Goal: Task Accomplishment & Management: Manage account settings

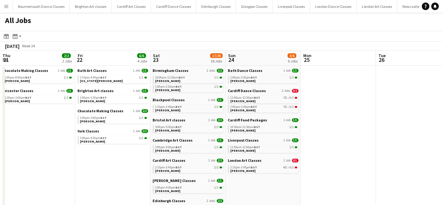
scroll to position [0, 231]
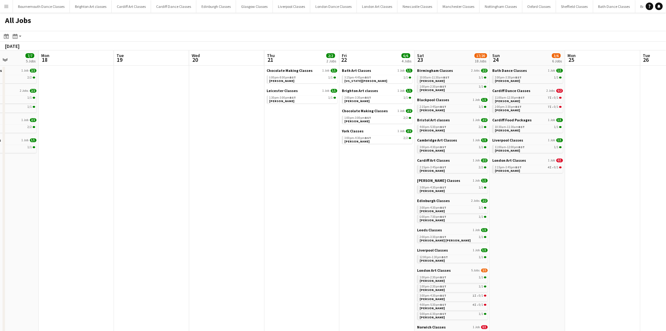
scroll to position [0, 194]
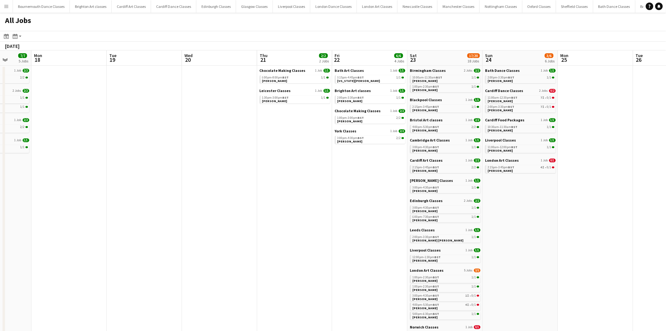
click at [147, 1] on app-all-jobs "All Jobs Date picker AUG 2025 AUG 2025 Monday M Tuesday T Wednesday W Thursday …" at bounding box center [333, 323] width 666 height 620
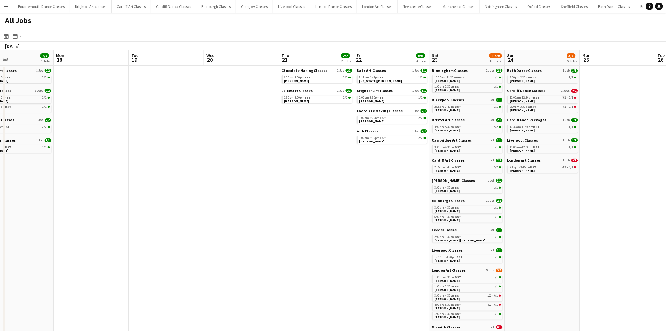
drag, startPoint x: 553, startPoint y: 134, endPoint x: 228, endPoint y: 166, distance: 326.5
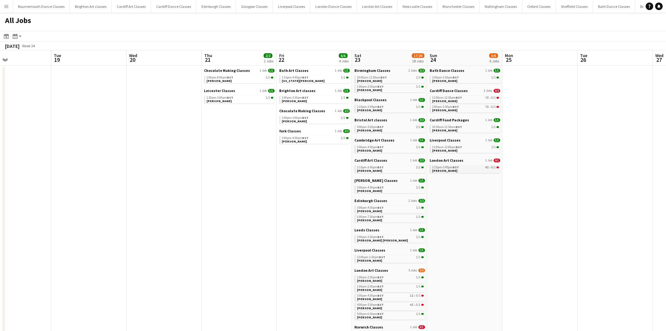
click at [467, 168] on div "2:15pm-3:45pm BST 4I • 0/1" at bounding box center [466, 167] width 67 height 3
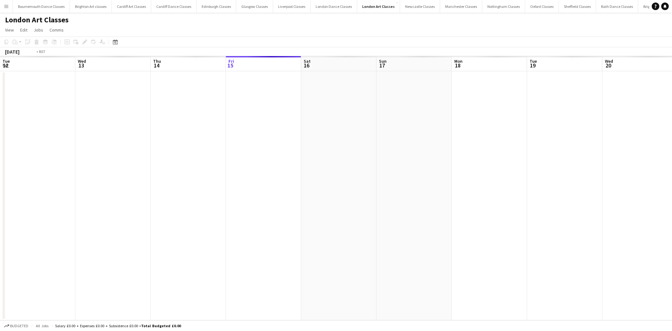
scroll to position [0, 216]
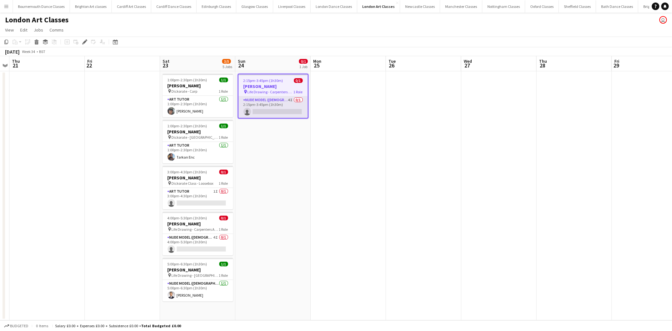
click at [278, 112] on app-card-role "Nude Model (Male) 4I 0/1 2:15pm-3:45pm (1h30m) single-neutral-actions" at bounding box center [272, 106] width 69 height 21
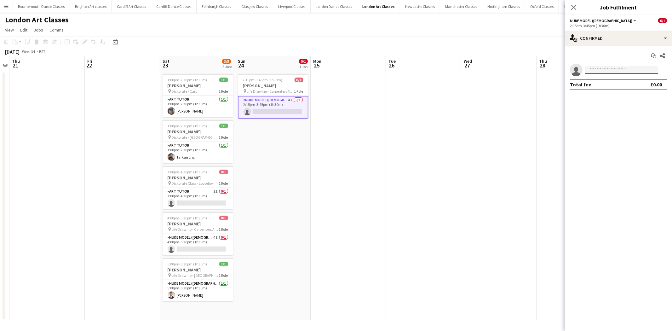
click at [599, 71] on input at bounding box center [621, 70] width 73 height 8
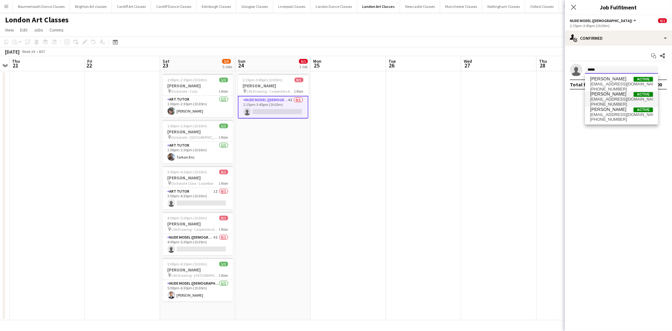
type input "*****"
click at [604, 106] on span "+447846817907" at bounding box center [621, 104] width 63 height 5
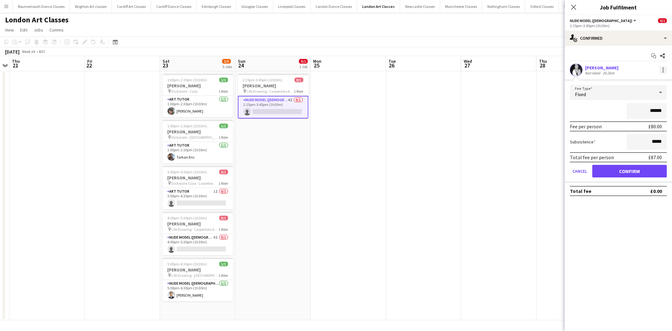
click at [665, 68] on div at bounding box center [663, 70] width 8 height 8
click at [484, 156] on div at bounding box center [336, 165] width 672 height 331
click at [642, 43] on div "single-neutral-actions-check-2 Confirmed" at bounding box center [618, 38] width 107 height 15
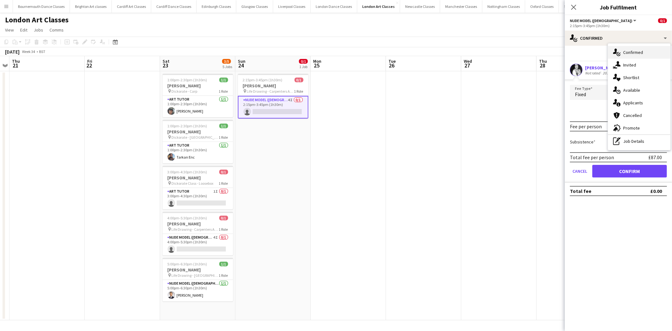
click at [637, 57] on div "single-neutral-actions-check-2 Confirmed" at bounding box center [639, 52] width 62 height 13
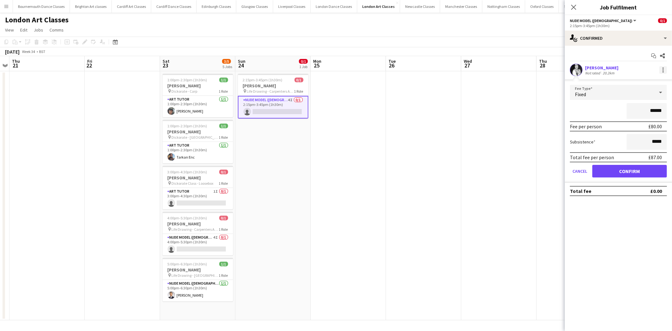
click at [665, 70] on div at bounding box center [663, 70] width 8 height 8
click at [635, 126] on span "Remove" at bounding box center [632, 126] width 19 height 5
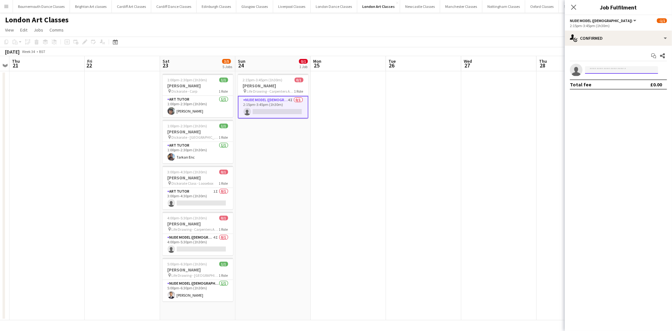
click at [605, 70] on input at bounding box center [621, 70] width 73 height 8
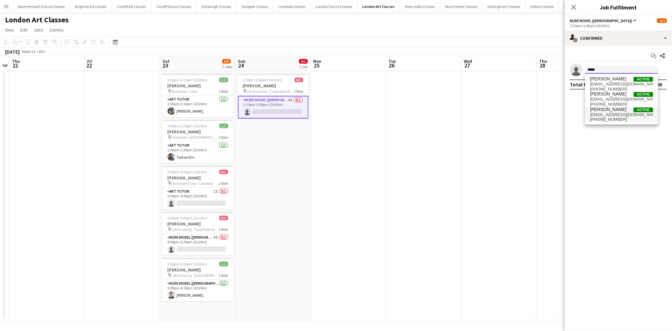
type input "*****"
click at [603, 117] on span "+447795195172" at bounding box center [621, 119] width 63 height 5
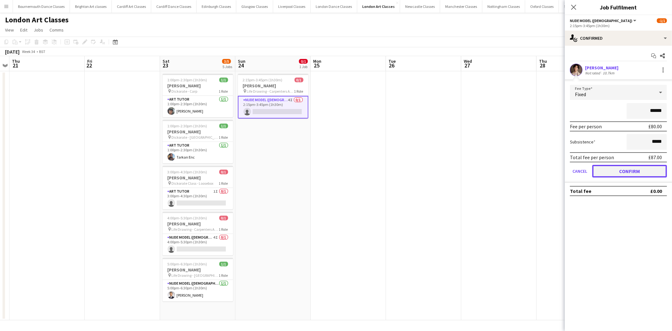
click at [602, 171] on button "Confirm" at bounding box center [629, 171] width 75 height 13
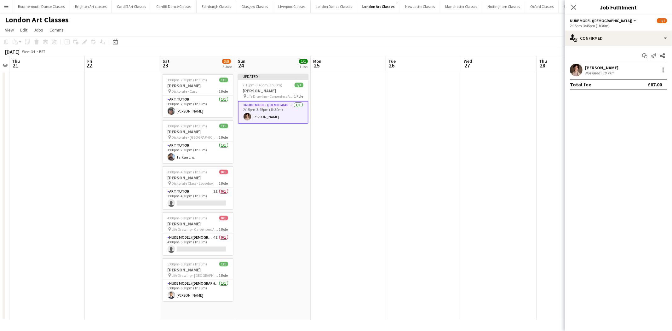
click at [521, 180] on app-date-cell at bounding box center [498, 195] width 75 height 249
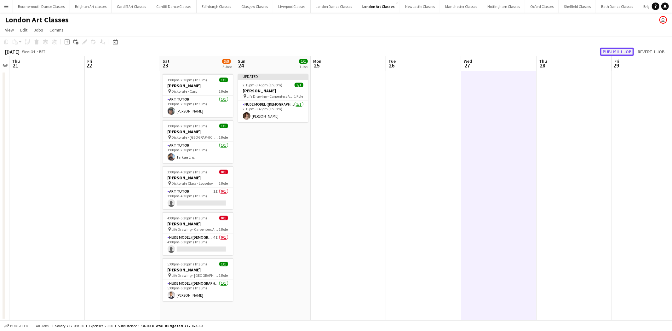
click at [624, 51] on button "Publish 1 job" at bounding box center [617, 52] width 34 height 8
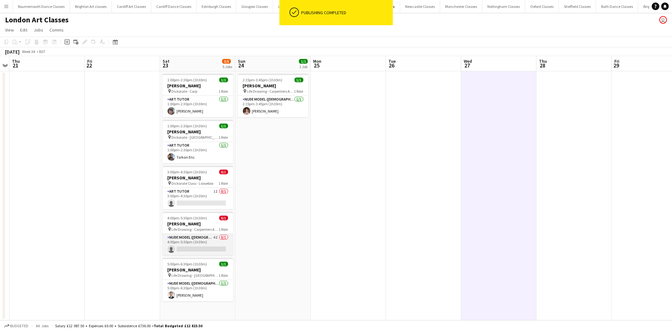
click at [198, 243] on app-card-role "Nude Model (Male) 4I 0/1 4:00pm-5:30pm (1h30m) single-neutral-actions" at bounding box center [198, 244] width 71 height 21
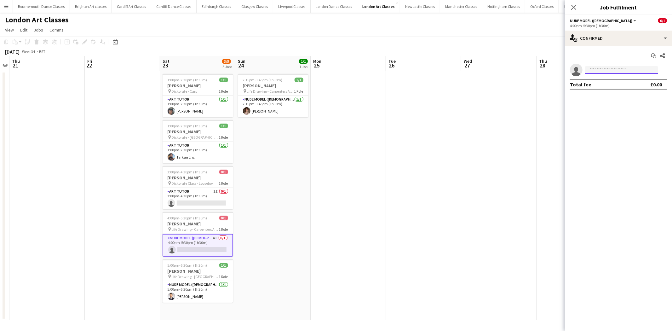
click at [615, 70] on input at bounding box center [621, 70] width 73 height 8
type input "********"
click at [611, 88] on span "+447795195172" at bounding box center [621, 89] width 63 height 5
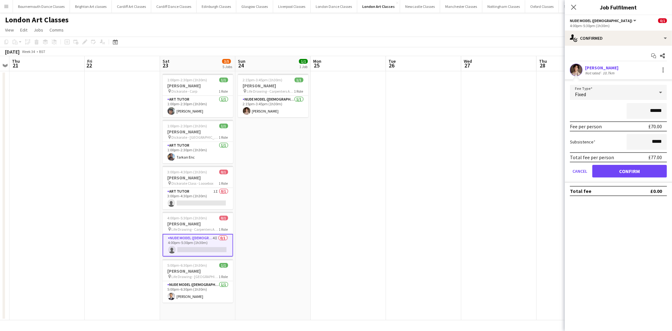
click at [619, 181] on form "Fee Type Fixed ****** Fee per person £70.00 Subsistence ***** Total fee per per…" at bounding box center [618, 134] width 107 height 98
click at [619, 172] on button "Confirm" at bounding box center [629, 171] width 75 height 13
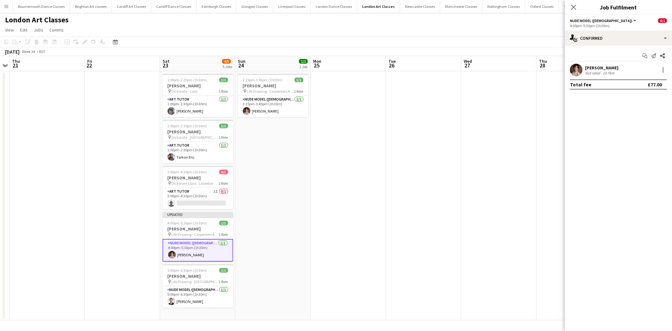
click at [529, 214] on app-date-cell at bounding box center [498, 195] width 75 height 249
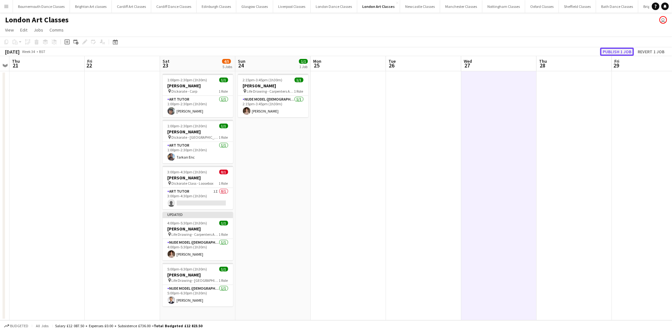
click at [621, 54] on button "Publish 1 job" at bounding box center [617, 52] width 34 height 8
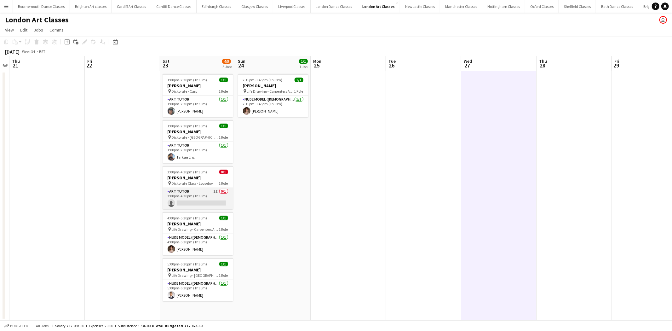
click at [208, 197] on app-card-role "Art Tutor 1I 0/1 3:00pm-4:30pm (1h30m) single-neutral-actions" at bounding box center [198, 198] width 71 height 21
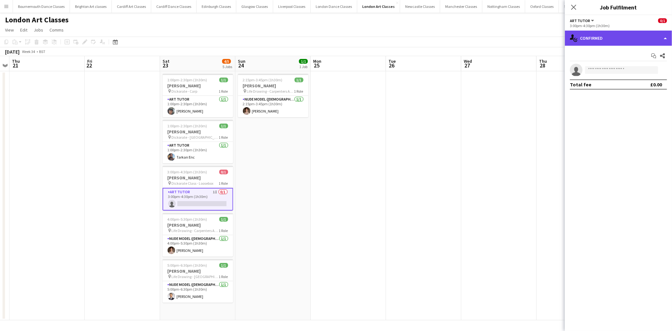
click at [621, 39] on div "single-neutral-actions-check-2 Confirmed" at bounding box center [618, 38] width 107 height 15
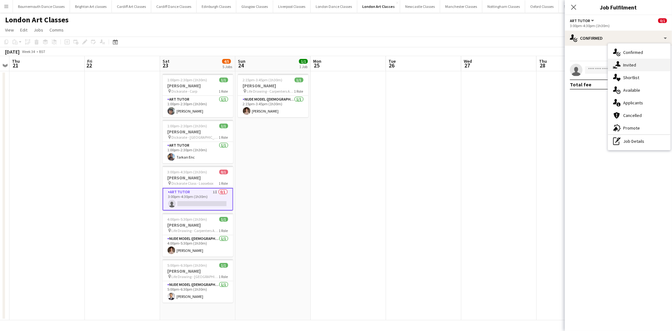
click at [634, 65] on div "single-neutral-actions-share-1 Invited" at bounding box center [639, 65] width 62 height 13
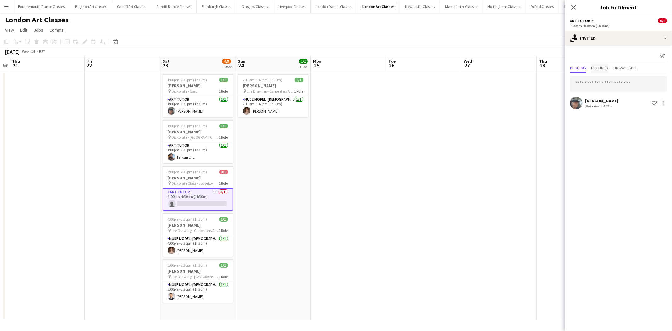
click at [603, 67] on span "Declined" at bounding box center [599, 68] width 17 height 4
click at [578, 67] on span "Pending" at bounding box center [578, 68] width 16 height 4
click at [596, 82] on input "text" at bounding box center [618, 84] width 97 height 16
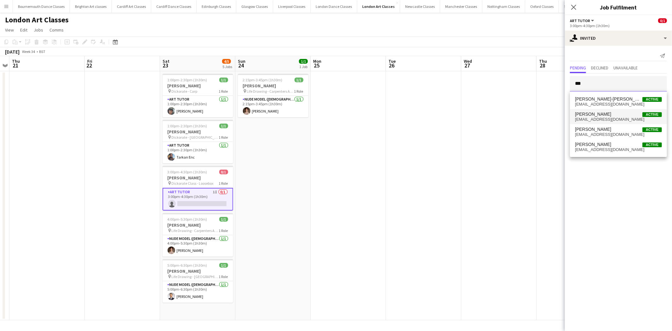
type input "***"
click at [600, 117] on span "tomlifemodel@yahoo.co.uk" at bounding box center [618, 119] width 87 height 5
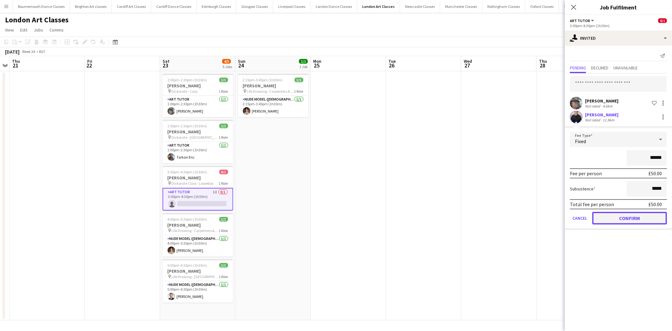
click at [620, 221] on button "Confirm" at bounding box center [629, 218] width 75 height 13
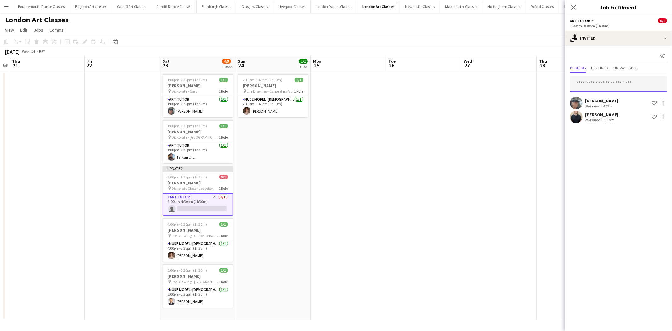
click at [603, 83] on input "text" at bounding box center [618, 84] width 97 height 16
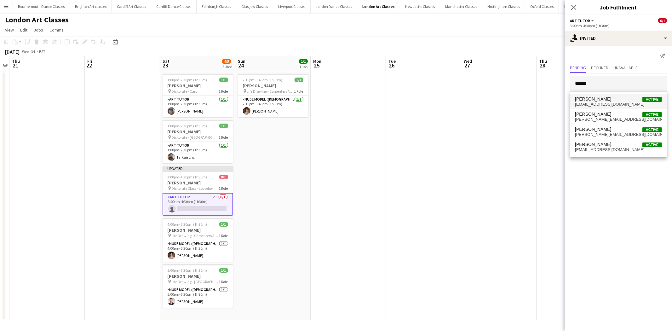
type input "******"
click at [600, 106] on span "martinireland65@yahoo.co.uk" at bounding box center [618, 104] width 87 height 5
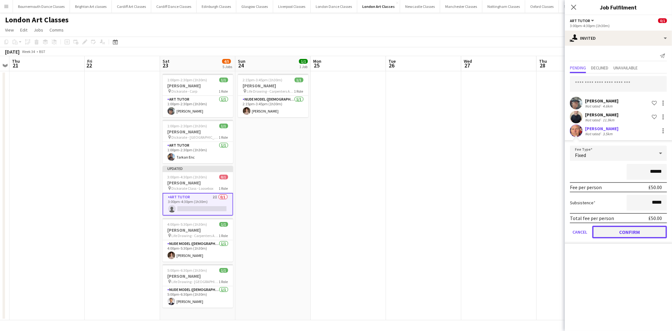
click at [630, 229] on button "Confirm" at bounding box center [629, 231] width 75 height 13
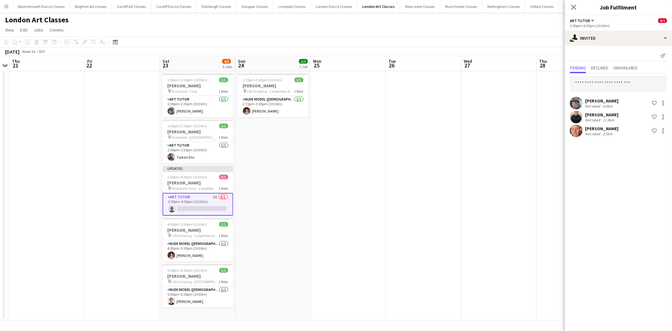
click at [507, 146] on app-date-cell at bounding box center [498, 195] width 75 height 249
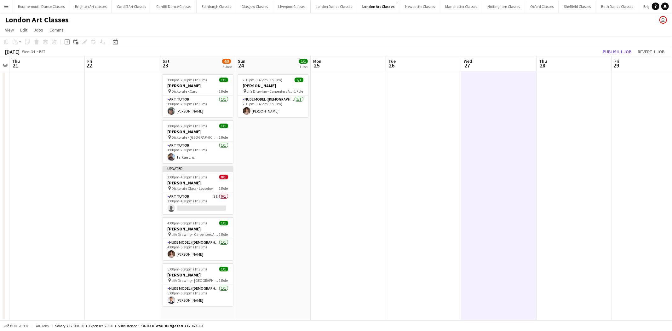
click at [613, 55] on div "August 2025 Week 34 • BST Publish 1 job Revert 1 job" at bounding box center [336, 51] width 672 height 9
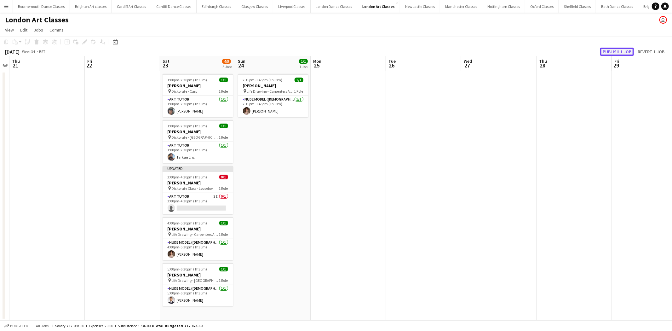
click at [613, 53] on button "Publish 1 job" at bounding box center [617, 52] width 34 height 8
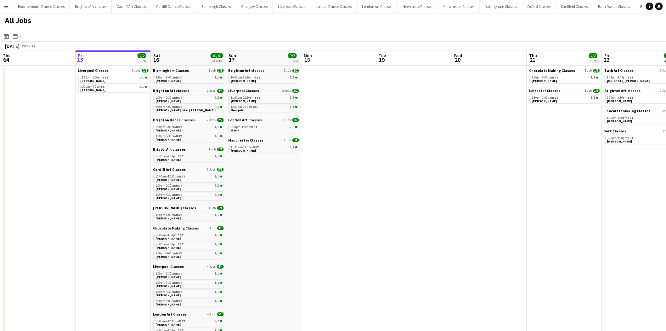
drag, startPoint x: 530, startPoint y: 192, endPoint x: 262, endPoint y: 208, distance: 268.8
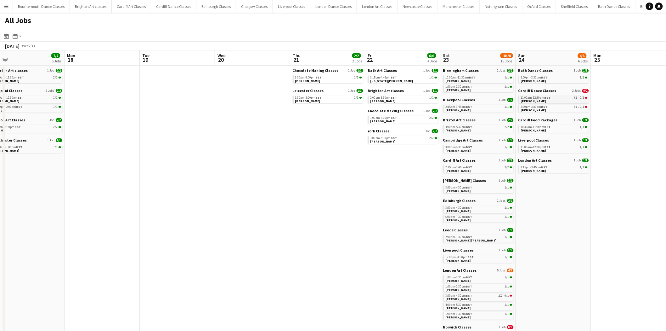
click at [577, 99] on link "11:00am-12:30pm BST 7I • 0/1 Katie Mc Collum" at bounding box center [554, 98] width 67 height 7
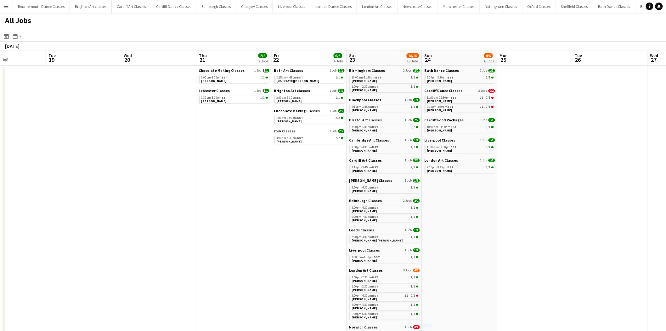
scroll to position [0, 184]
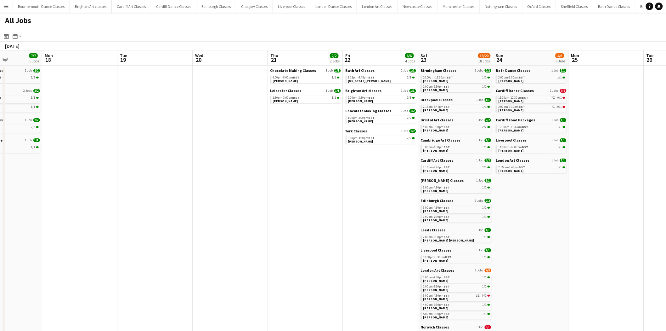
click at [265, 194] on app-all-jobs "All Jobs Date picker AUG 2025 AUG 2025 Monday M Tuesday T Wednesday W Thursday …" at bounding box center [333, 323] width 666 height 620
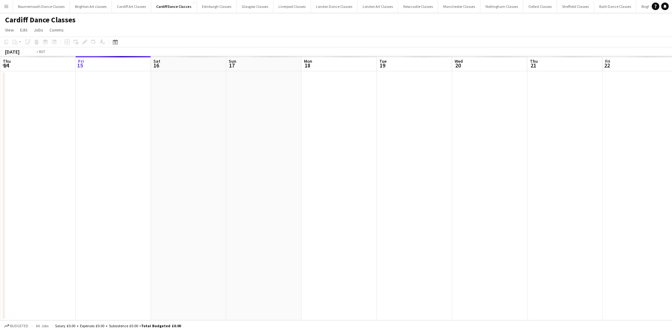
scroll to position [0, 216]
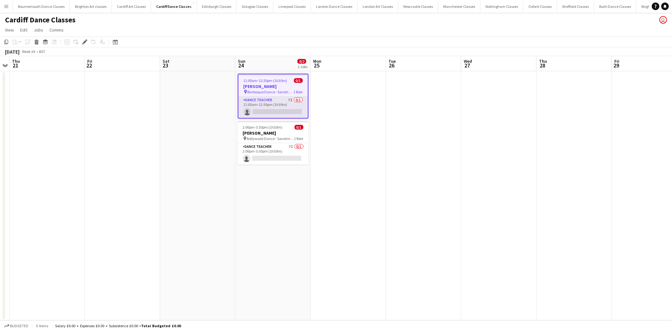
click at [294, 107] on app-card-role "Dance Teacher 7I 0/1 11:00am-12:30pm (1h30m) single-neutral-actions" at bounding box center [272, 106] width 69 height 21
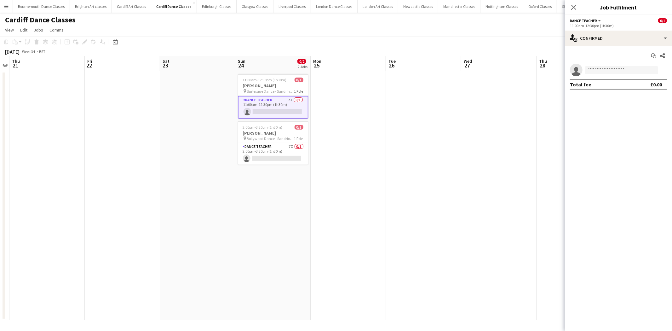
click at [634, 65] on app-invite-slot "single-neutral-actions" at bounding box center [618, 70] width 107 height 13
click at [626, 67] on input at bounding box center [621, 70] width 73 height 8
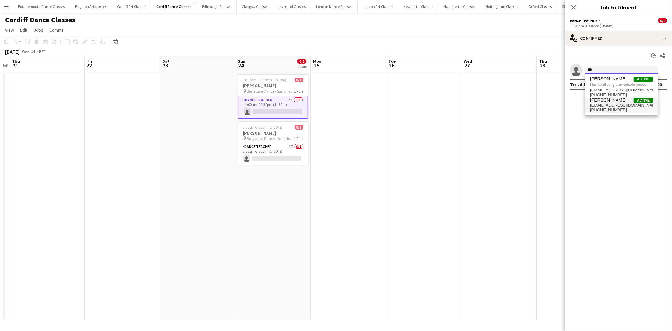
type input "***"
click at [602, 105] on span "wadey937@gmail.com" at bounding box center [621, 105] width 63 height 5
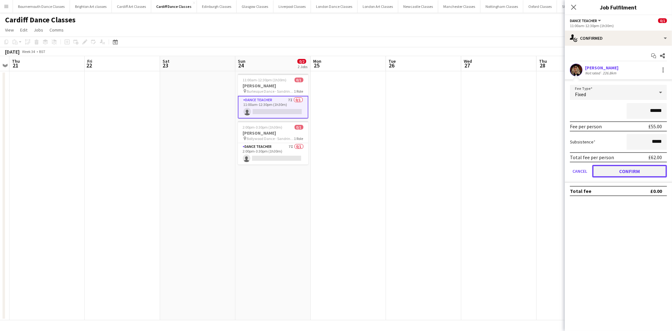
click at [612, 170] on button "Confirm" at bounding box center [629, 171] width 75 height 13
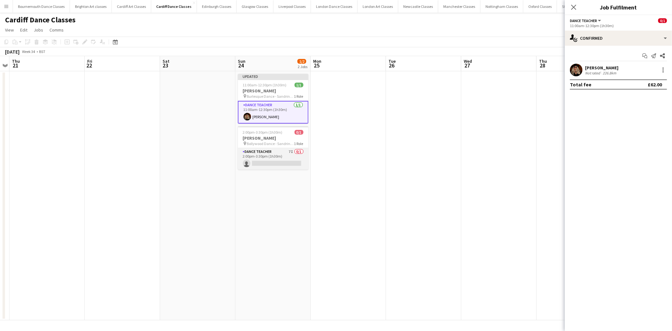
click at [269, 159] on app-card-role "Dance Teacher 7I 0/1 2:00pm-3:30pm (1h30m) single-neutral-actions" at bounding box center [273, 158] width 71 height 21
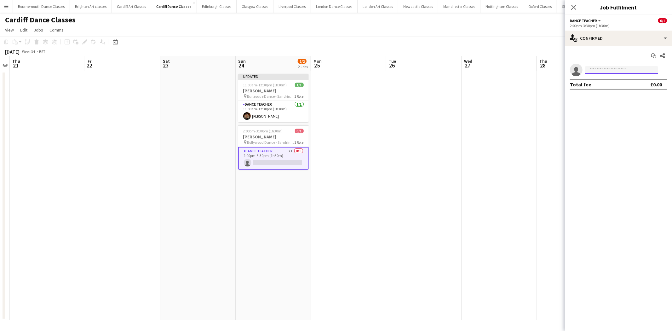
click at [612, 72] on input at bounding box center [621, 70] width 73 height 8
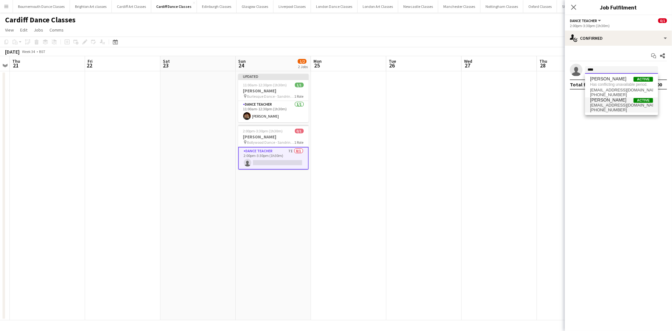
type input "****"
click at [600, 106] on span "wadey937@gmail.com" at bounding box center [621, 105] width 63 height 5
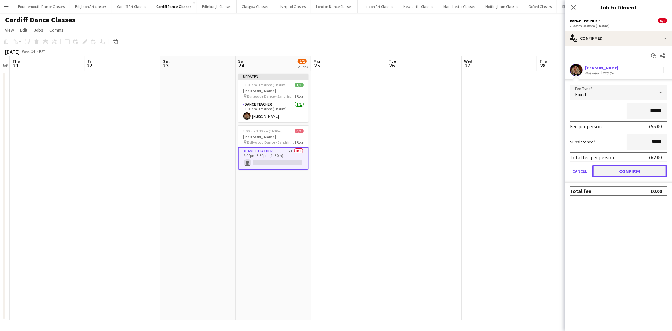
click at [607, 172] on button "Confirm" at bounding box center [629, 171] width 75 height 13
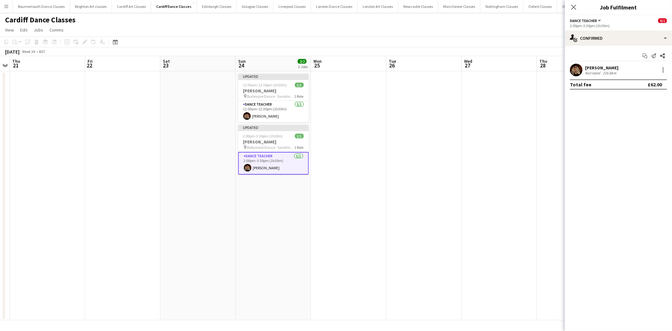
click at [424, 152] on app-date-cell at bounding box center [423, 195] width 75 height 249
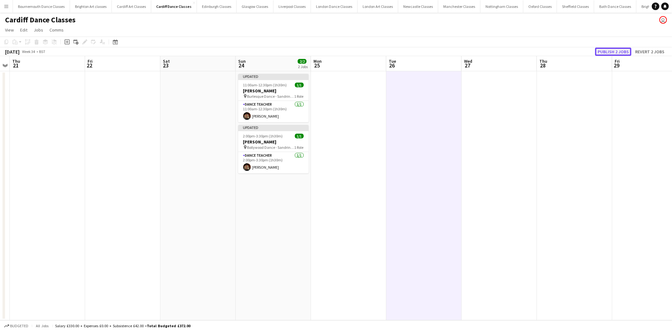
click at [618, 55] on button "Publish 2 jobs" at bounding box center [613, 52] width 36 height 8
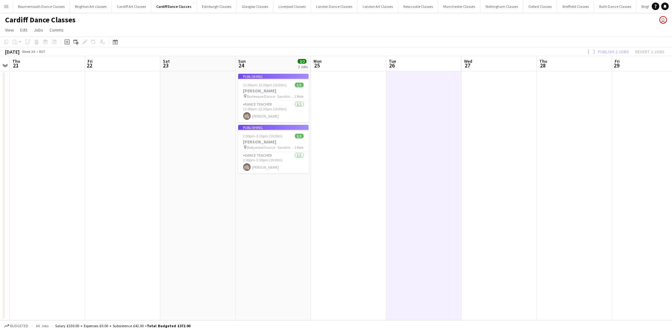
click at [619, 51] on div "Publish 2 jobs Revert 2 jobs" at bounding box center [625, 52] width 94 height 8
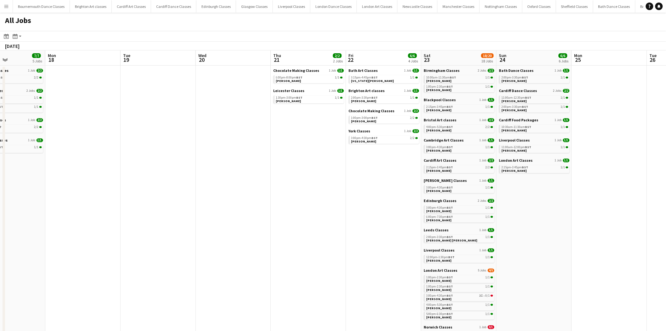
scroll to position [0, 155]
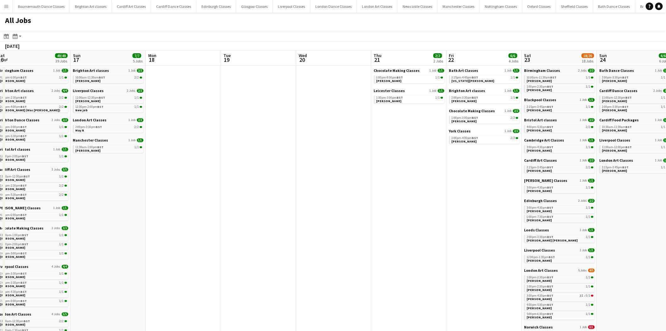
drag, startPoint x: 509, startPoint y: 194, endPoint x: 203, endPoint y: 204, distance: 306.0
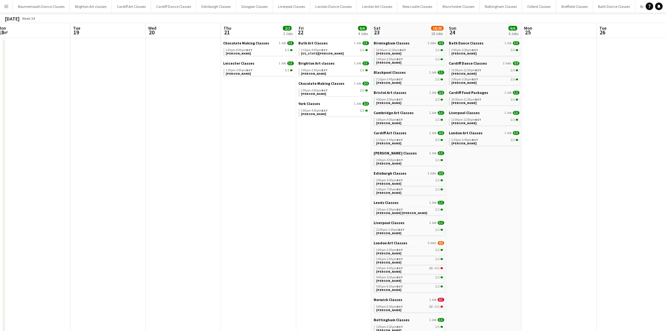
scroll to position [0, 0]
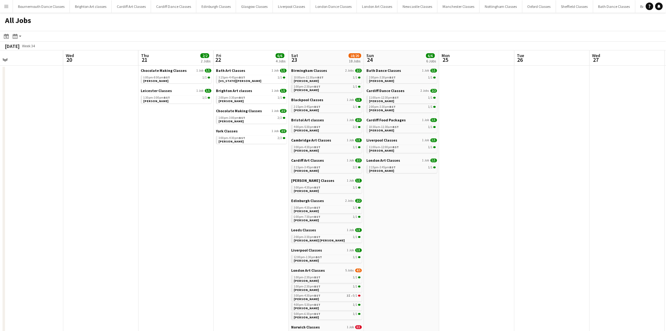
drag, startPoint x: 314, startPoint y: 181, endPoint x: 92, endPoint y: 195, distance: 222.5
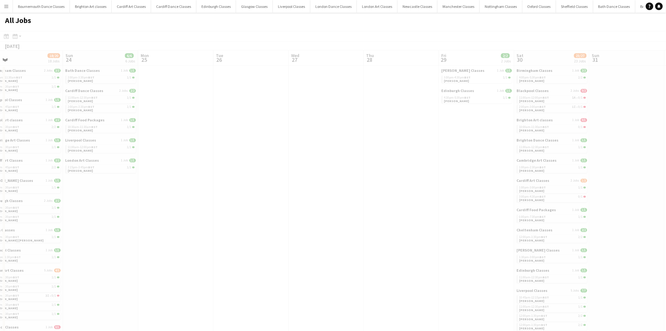
drag, startPoint x: 433, startPoint y: 187, endPoint x: 59, endPoint y: 193, distance: 373.9
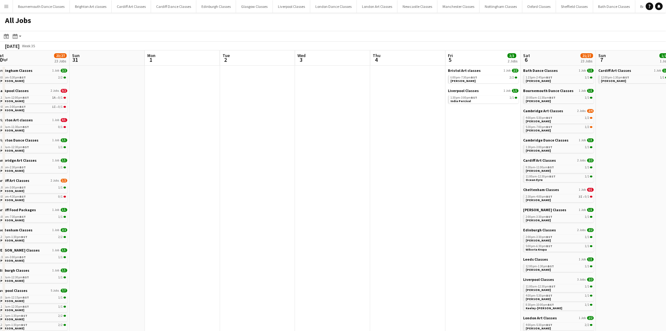
drag, startPoint x: 473, startPoint y: 191, endPoint x: 166, endPoint y: 196, distance: 307.4
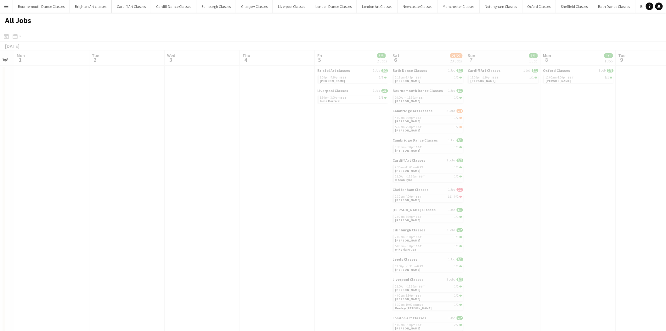
drag, startPoint x: 407, startPoint y: 196, endPoint x: 49, endPoint y: 194, distance: 357.8
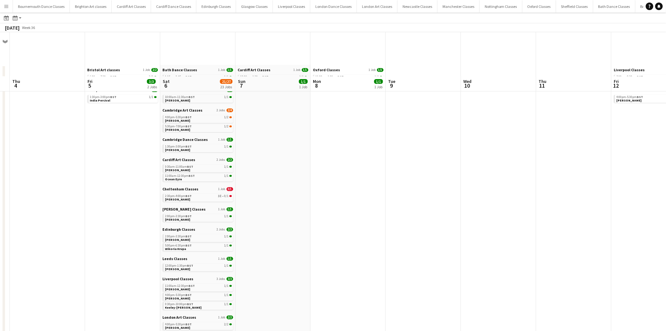
scroll to position [128, 0]
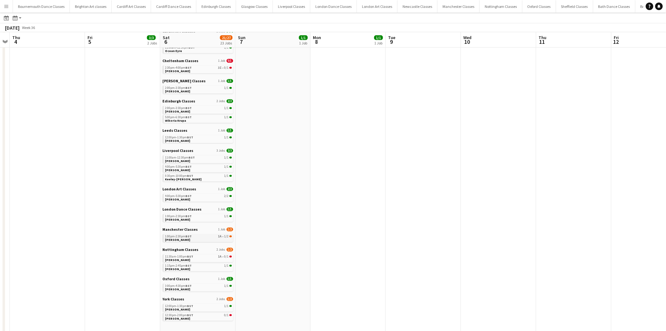
click at [170, 237] on span "[PERSON_NAME]" at bounding box center [177, 239] width 25 height 4
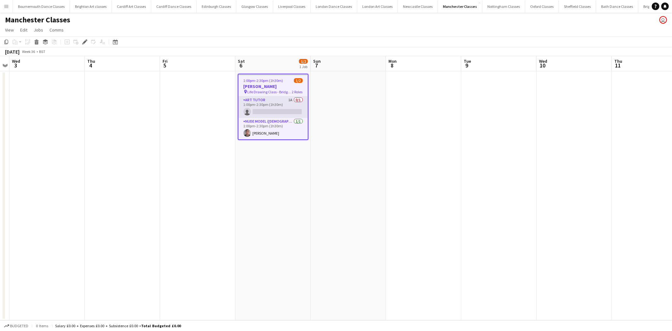
click at [283, 112] on app-card-role "Art Tutor 1A 0/1 1:00pm-2:30pm (1h30m) single-neutral-actions" at bounding box center [272, 106] width 69 height 21
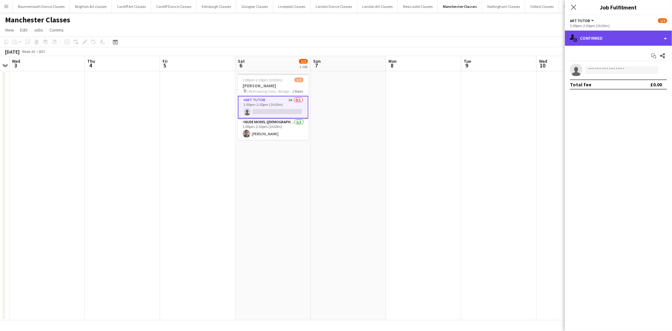
click at [593, 42] on div "single-neutral-actions-check-2 Confirmed" at bounding box center [618, 38] width 107 height 15
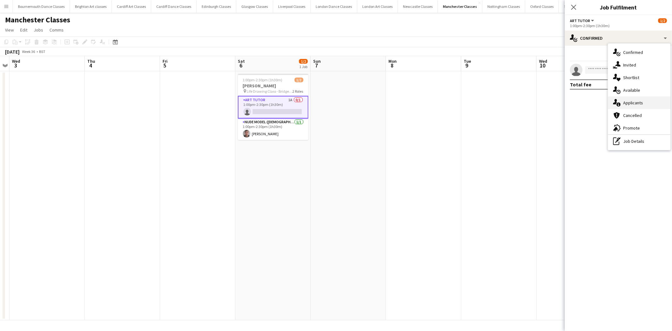
click at [633, 99] on div "single-neutral-actions-information Applicants" at bounding box center [639, 102] width 62 height 13
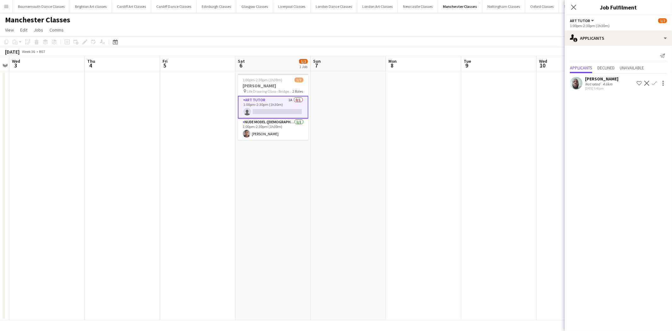
click at [654, 84] on app-icon "Confirm" at bounding box center [654, 83] width 5 height 5
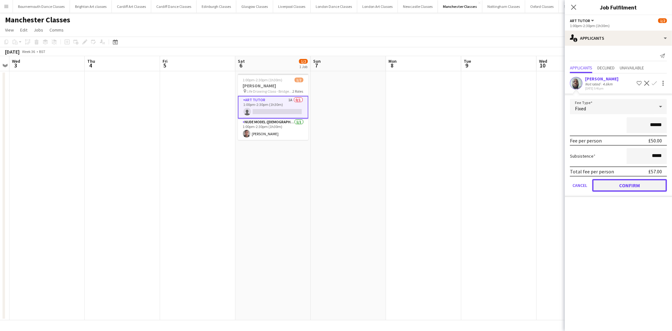
click at [597, 183] on button "Confirm" at bounding box center [629, 185] width 75 height 13
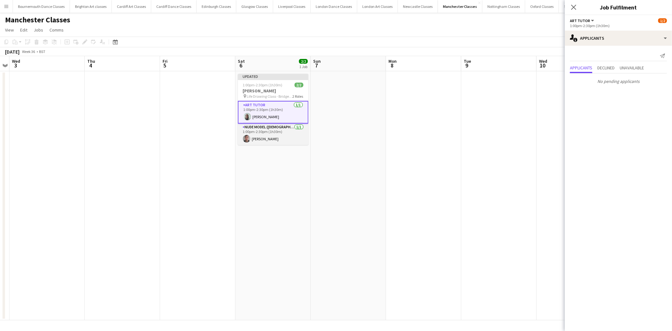
click at [274, 134] on app-card-role "Nude Model ([DEMOGRAPHIC_DATA]) [DATE] 1:00pm-2:30pm (1h30m) [PERSON_NAME]" at bounding box center [273, 133] width 71 height 21
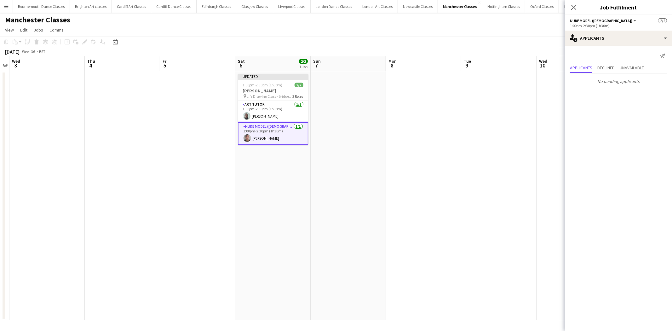
click at [279, 136] on app-card-role "Nude Model ([DEMOGRAPHIC_DATA]) [DATE] 1:00pm-2:30pm (1h30m) [PERSON_NAME]" at bounding box center [273, 133] width 71 height 23
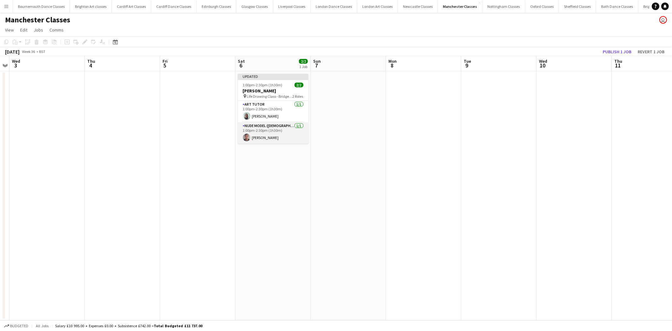
click at [279, 137] on app-card-role "Nude Model (Male) 1/1 1:00pm-2:30pm (1h30m) Peter Yarker" at bounding box center [273, 132] width 71 height 21
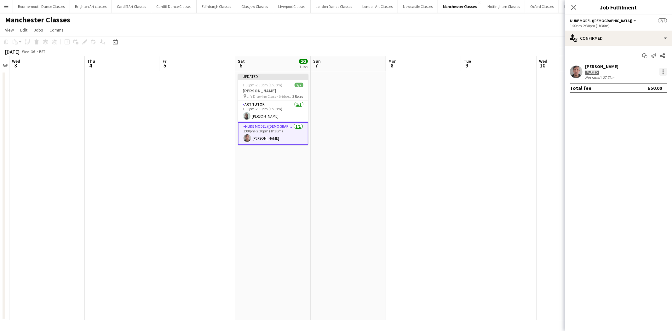
click at [664, 74] on div at bounding box center [663, 72] width 8 height 8
click at [633, 145] on span "Remove" at bounding box center [632, 143] width 19 height 5
click at [424, 156] on app-date-cell at bounding box center [423, 195] width 75 height 249
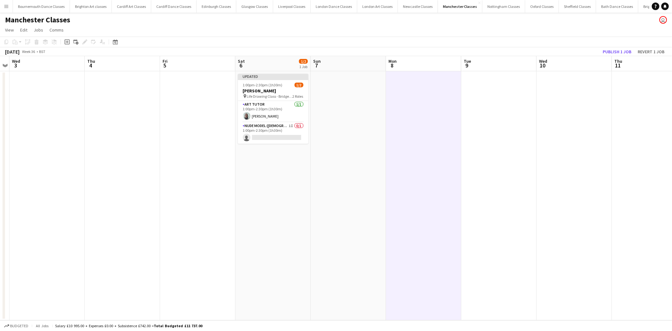
click at [615, 56] on app-board-header-date "Thu 11" at bounding box center [649, 63] width 75 height 15
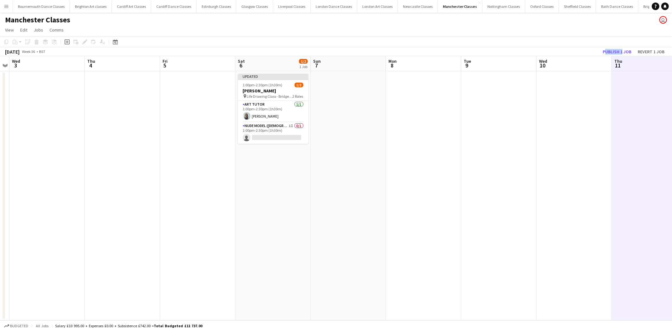
click at [616, 55] on div "September 2025 Week 36 • BST Publish 1 job Revert 1 job" at bounding box center [336, 51] width 672 height 9
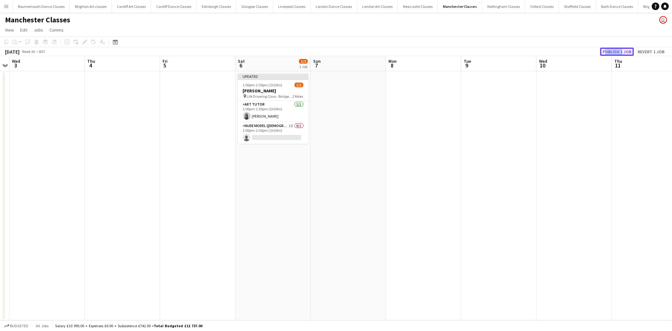
click at [616, 54] on button "Publish 1 job" at bounding box center [617, 52] width 34 height 8
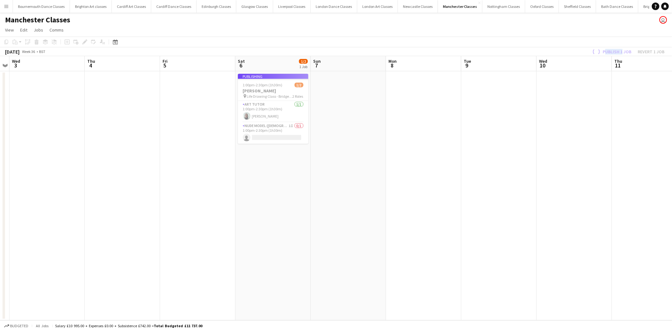
click at [616, 53] on div "Publish 1 job Revert 1 job" at bounding box center [627, 52] width 88 height 8
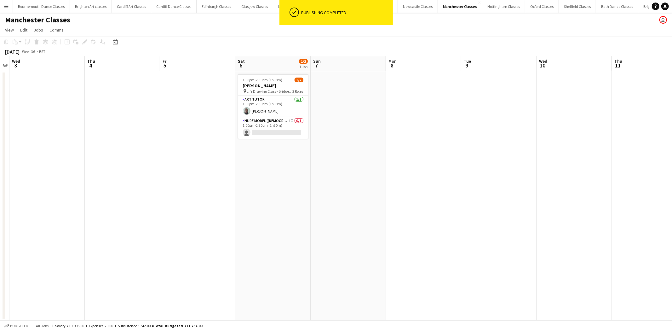
click at [466, 134] on app-date-cell at bounding box center [498, 195] width 75 height 249
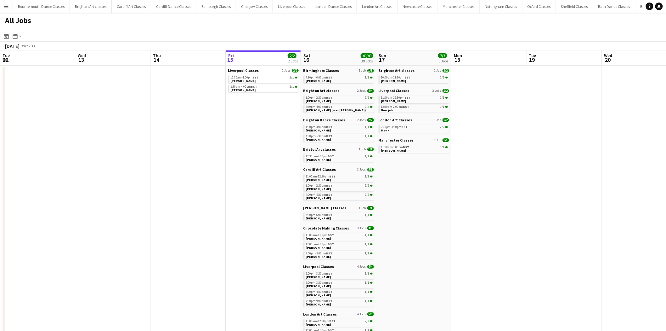
scroll to position [0, 150]
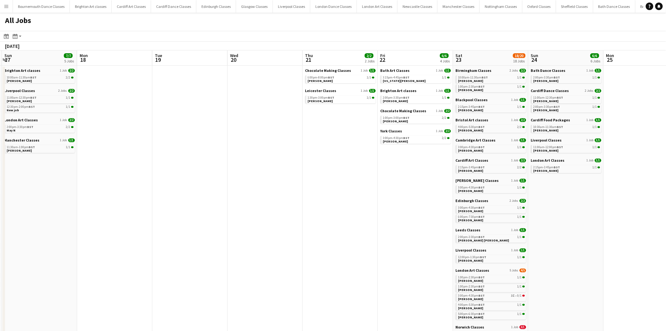
click at [187, 175] on app-all-jobs "All Jobs Date picker [DATE] [DATE] [DATE] M [DATE] T [DATE] W [DATE] T [DATE] F…" at bounding box center [333, 323] width 666 height 620
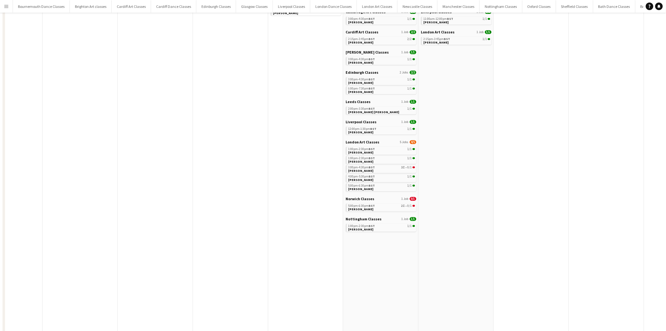
scroll to position [0, 0]
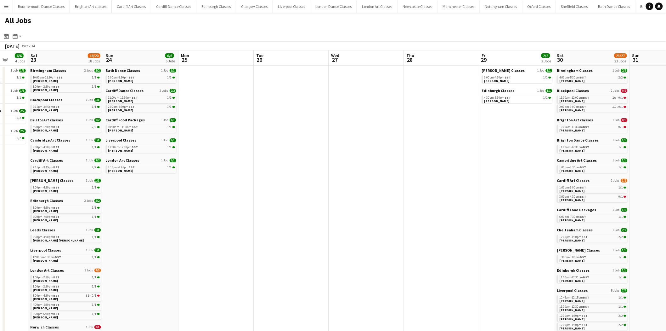
drag, startPoint x: 631, startPoint y: 175, endPoint x: 235, endPoint y: 210, distance: 398.0
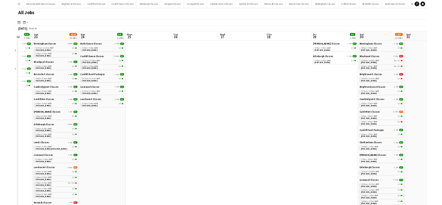
scroll to position [0, 202]
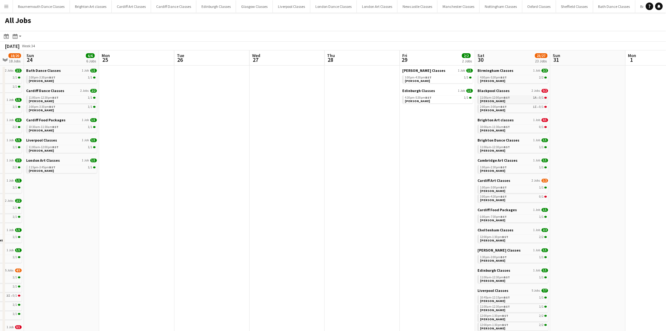
click at [525, 96] on div "11:00am-12:00pm BST 1A • 0/1" at bounding box center [514, 97] width 67 height 3
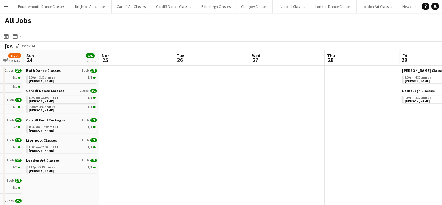
scroll to position [0, 202]
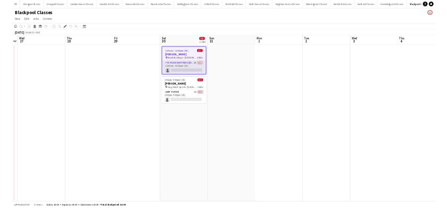
scroll to position [0, 217]
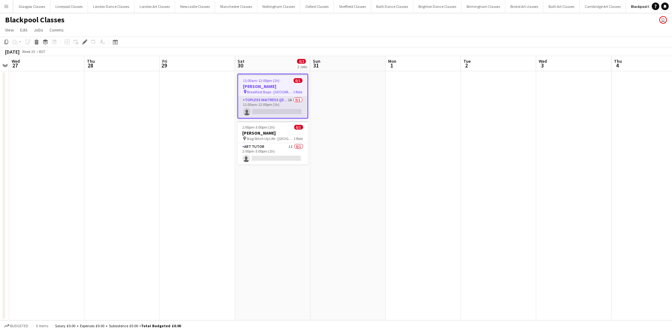
click at [293, 108] on app-card-role "Topless Waitress (Female) 1A 0/1 11:00am-12:00pm (1h) single-neutral-actions" at bounding box center [272, 106] width 69 height 21
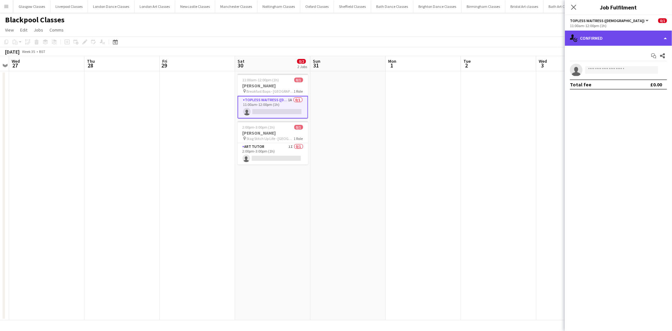
click at [602, 43] on div "single-neutral-actions-check-2 Confirmed" at bounding box center [618, 38] width 107 height 15
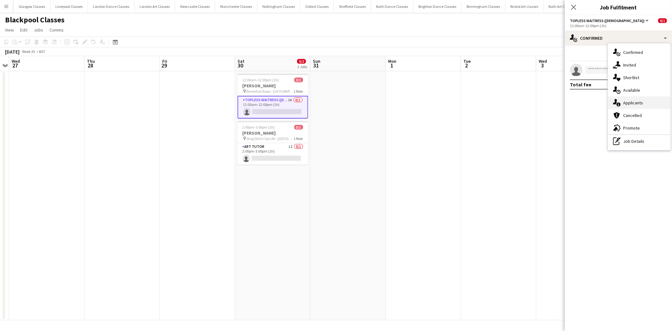
click at [639, 105] on div "single-neutral-actions-information Applicants" at bounding box center [639, 102] width 62 height 13
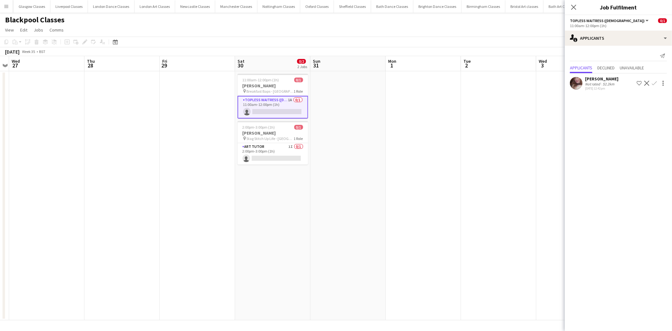
click at [653, 84] on app-icon "Confirm" at bounding box center [654, 83] width 5 height 5
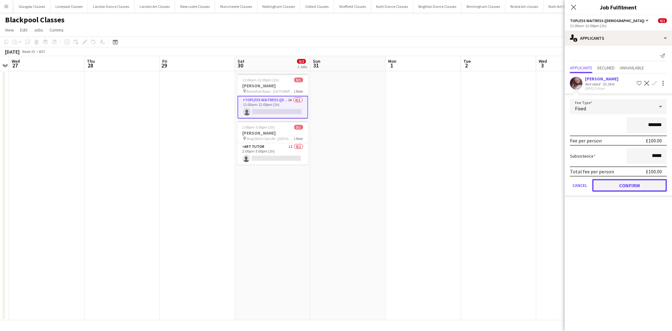
click at [629, 180] on button "Confirm" at bounding box center [629, 185] width 75 height 13
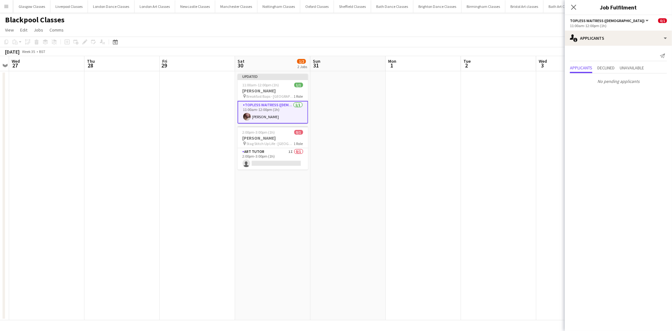
click at [511, 181] on app-date-cell at bounding box center [498, 195] width 75 height 249
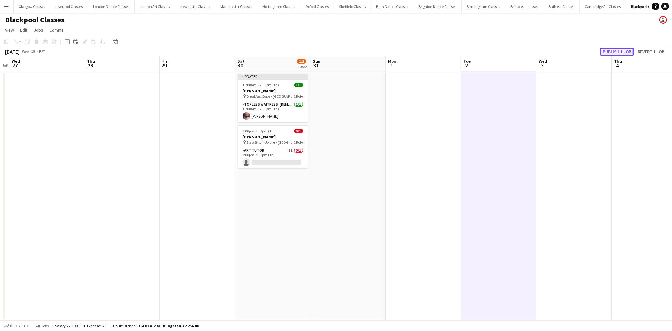
click at [624, 53] on button "Publish 1 job" at bounding box center [617, 52] width 34 height 8
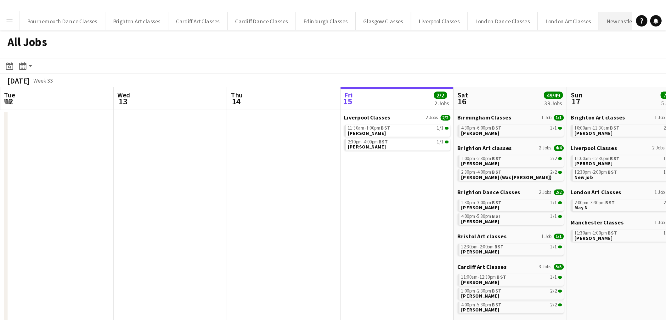
scroll to position [0, 150]
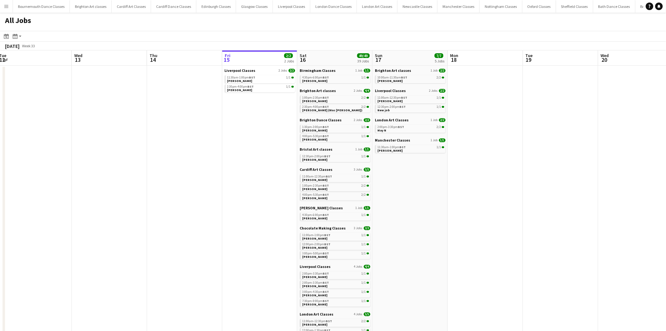
drag, startPoint x: 576, startPoint y: 193, endPoint x: 346, endPoint y: 242, distance: 235.2
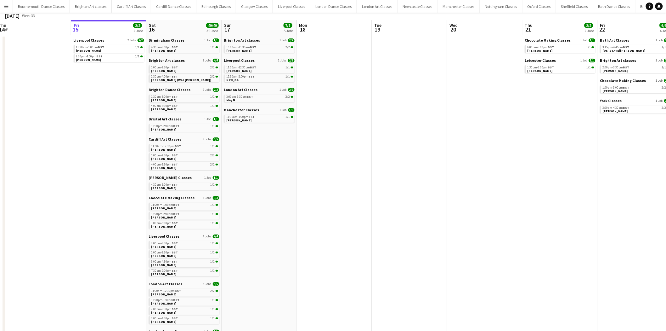
scroll to position [0, 0]
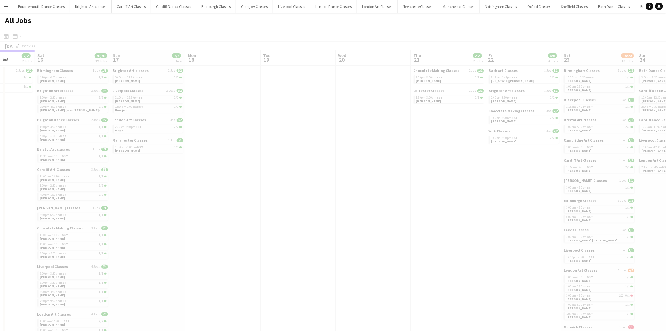
drag, startPoint x: 513, startPoint y: 236, endPoint x: 221, endPoint y: 255, distance: 292.3
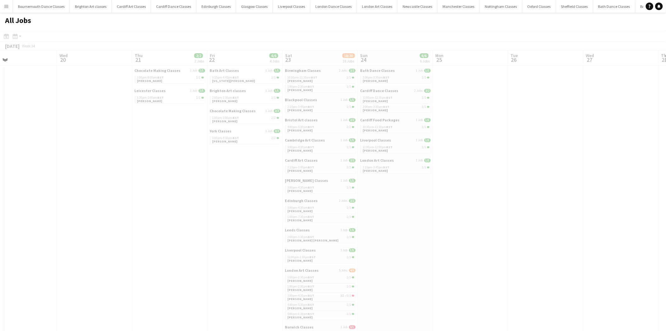
click at [130, 192] on app-all-jobs "All Jobs Date picker AUG 2025 AUG 2025 Monday M Tuesday T Wednesday W Thursday …" at bounding box center [333, 323] width 666 height 620
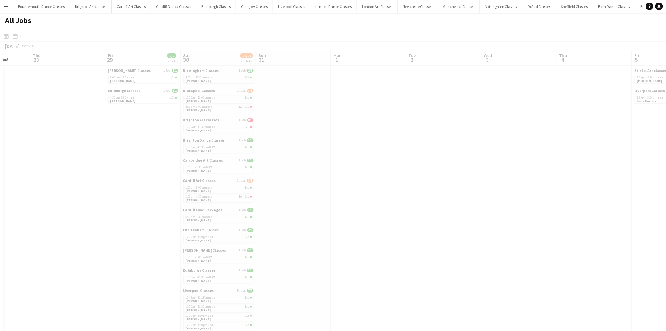
drag, startPoint x: 385, startPoint y: 181, endPoint x: 10, endPoint y: 193, distance: 374.3
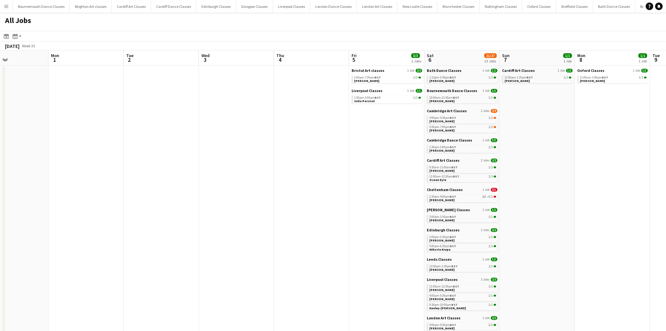
scroll to position [0, 207]
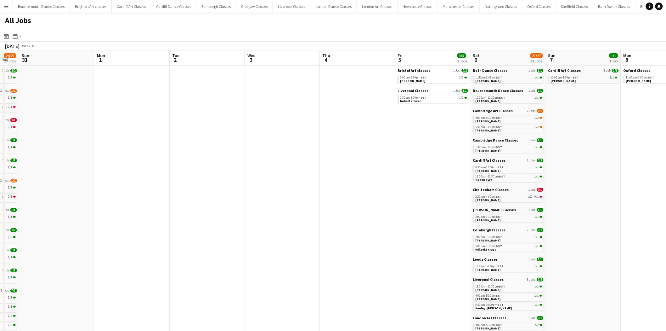
drag, startPoint x: 360, startPoint y: 174, endPoint x: 131, endPoint y: 174, distance: 229.0
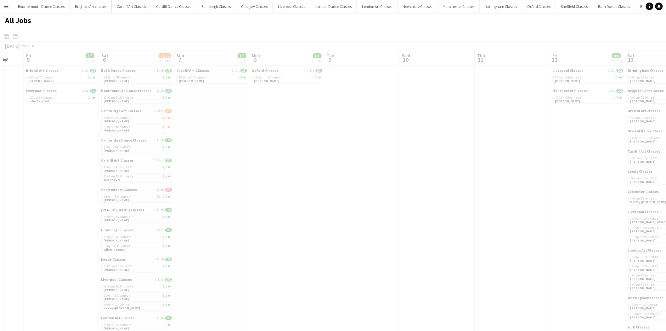
drag, startPoint x: 550, startPoint y: 153, endPoint x: 174, endPoint y: 162, distance: 375.8
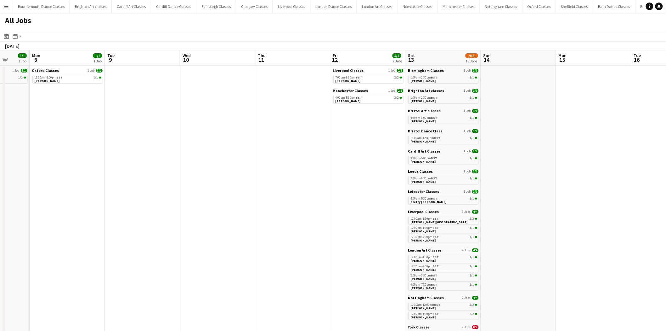
scroll to position [0, 240]
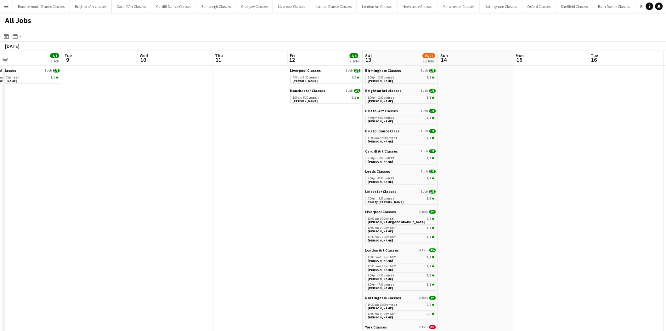
drag, startPoint x: 430, startPoint y: 134, endPoint x: 238, endPoint y: 138, distance: 192.1
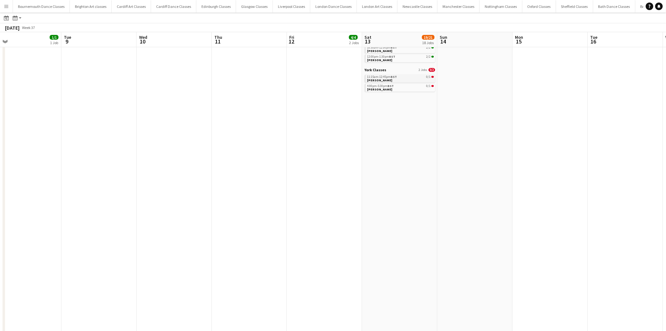
click at [401, 81] on link "11:15am-12:45pm BST 0/1 Naomi Allman" at bounding box center [401, 78] width 67 height 7
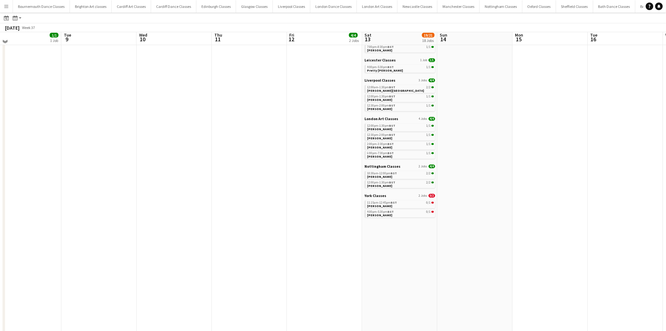
scroll to position [128, 0]
click at [399, 186] on link "12:00pm-1:30pm BST 2/2 Sophie Masters" at bounding box center [401, 186] width 67 height 7
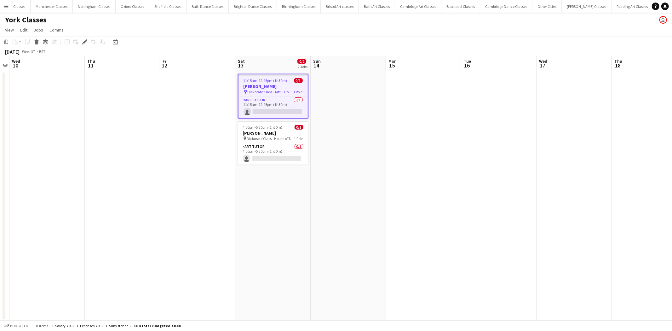
scroll to position [0, 408]
click at [287, 102] on app-card-role "Art Tutor 0/1 11:15am-12:45pm (1h30m) single-neutral-actions" at bounding box center [272, 106] width 69 height 21
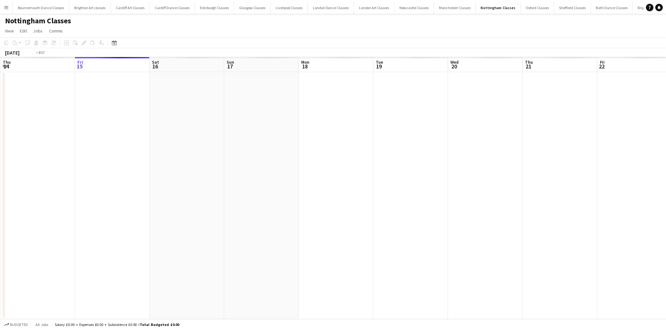
scroll to position [0, 216]
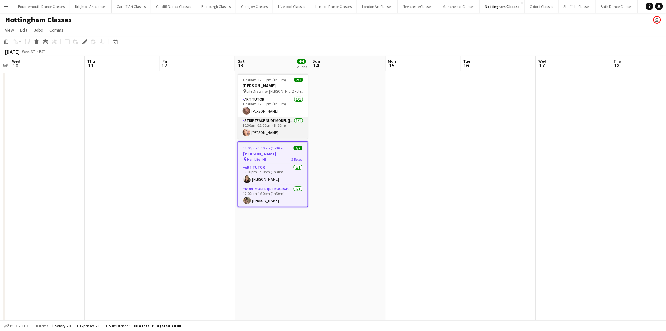
click at [280, 128] on app-card-role "Striptease Nude Model ([DEMOGRAPHIC_DATA]) [DATE] 10:30am-12:00pm (1h30m) [PERS…" at bounding box center [273, 127] width 71 height 21
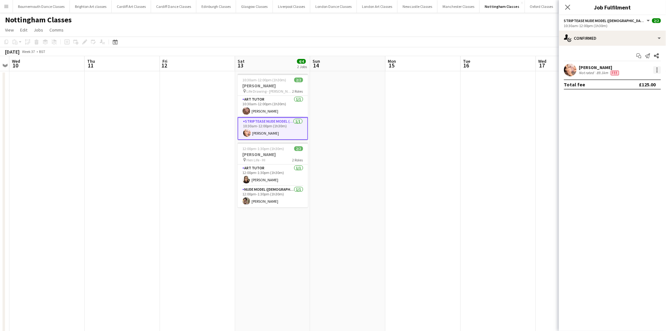
click at [657, 69] on div at bounding box center [658, 70] width 8 height 8
click at [644, 87] on button "Edit fee" at bounding box center [637, 81] width 49 height 15
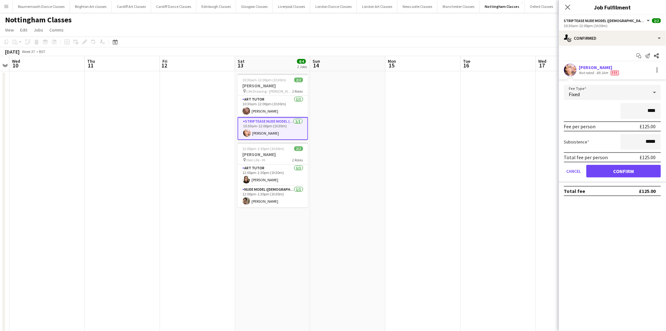
type input "****"
click at [619, 169] on button "Confirm" at bounding box center [624, 171] width 75 height 13
